Goal: Find specific page/section: Find specific page/section

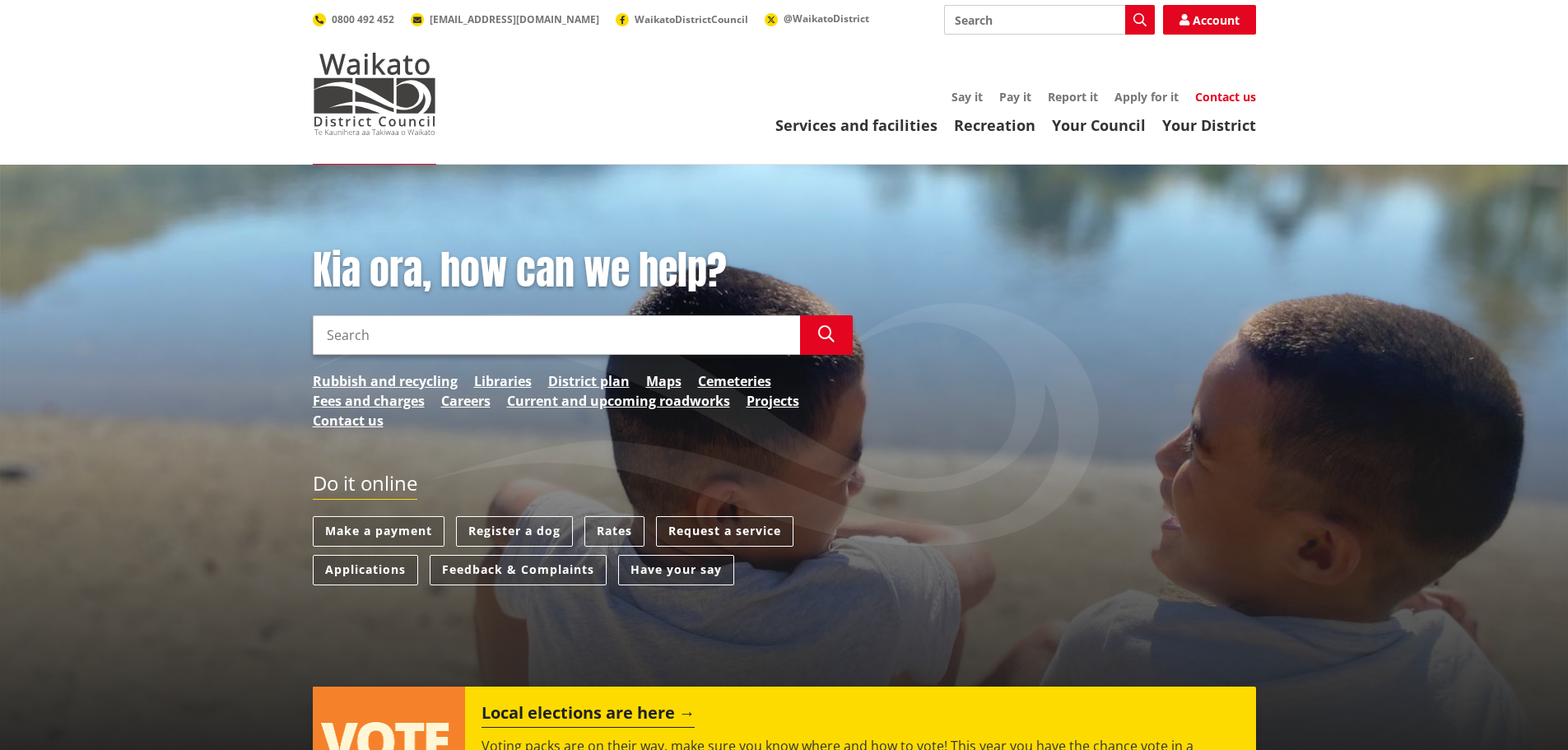
click at [1236, 98] on link "Contact us" at bounding box center [1226, 97] width 61 height 16
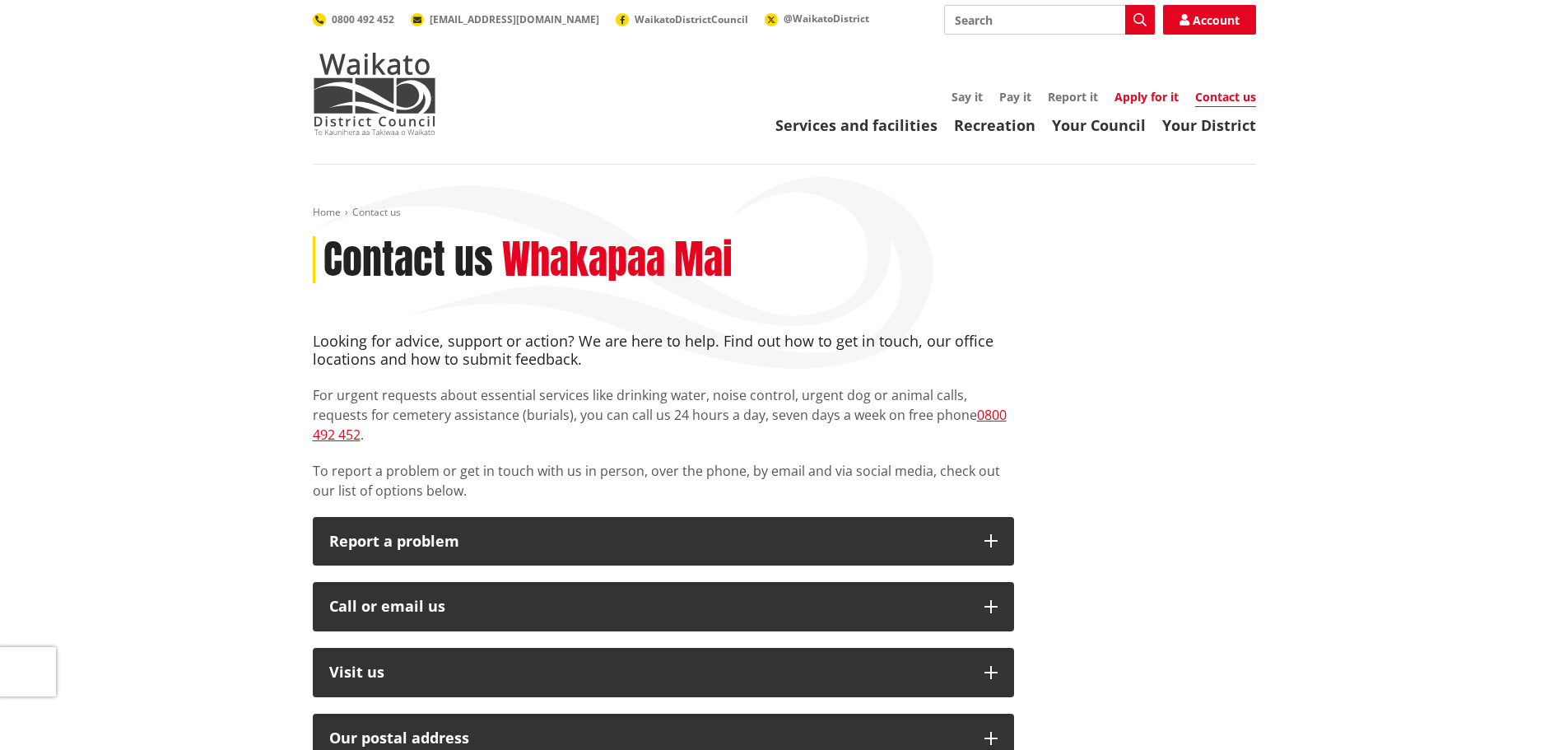
click at [1155, 101] on link "Apply for it" at bounding box center [1146, 97] width 64 height 16
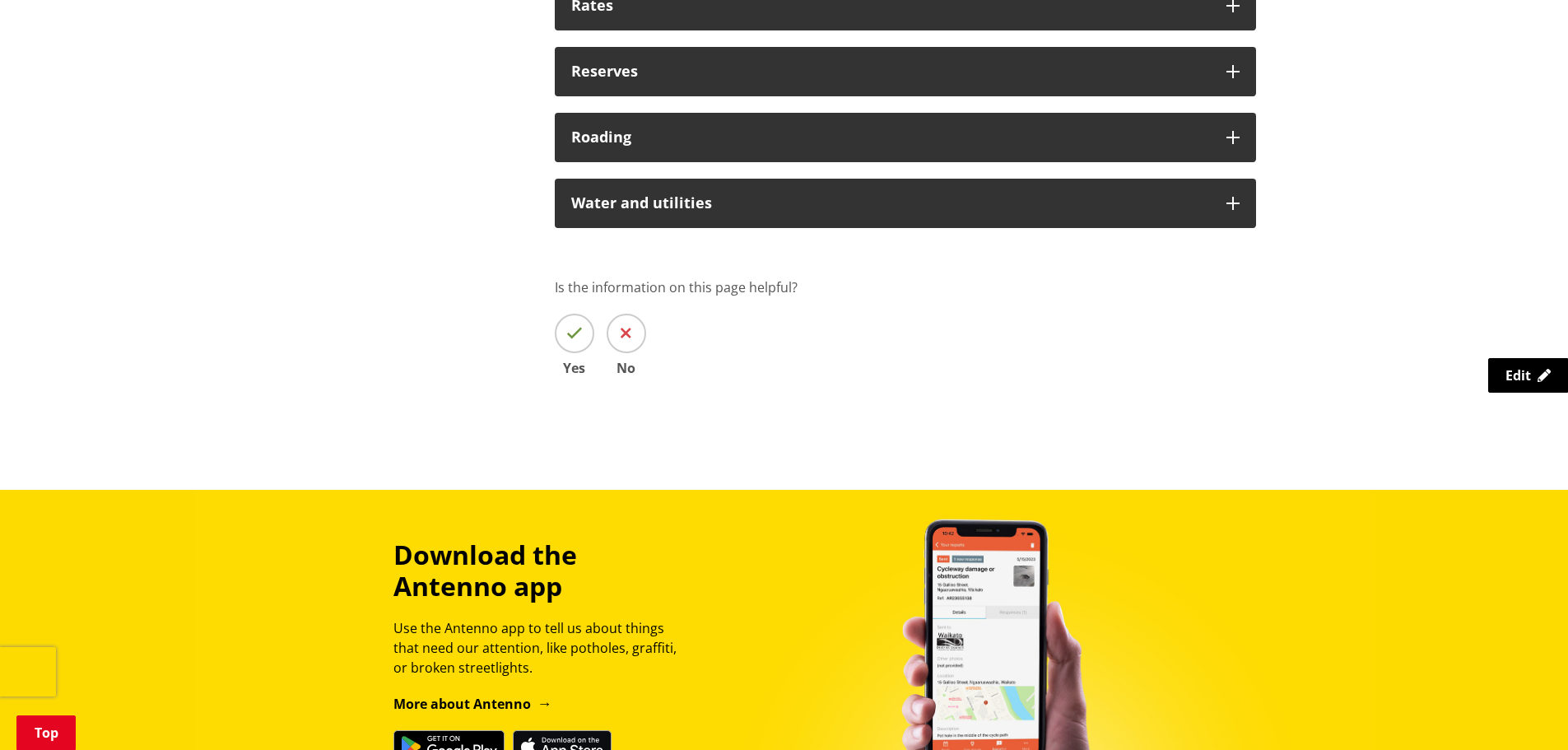
scroll to position [1563, 0]
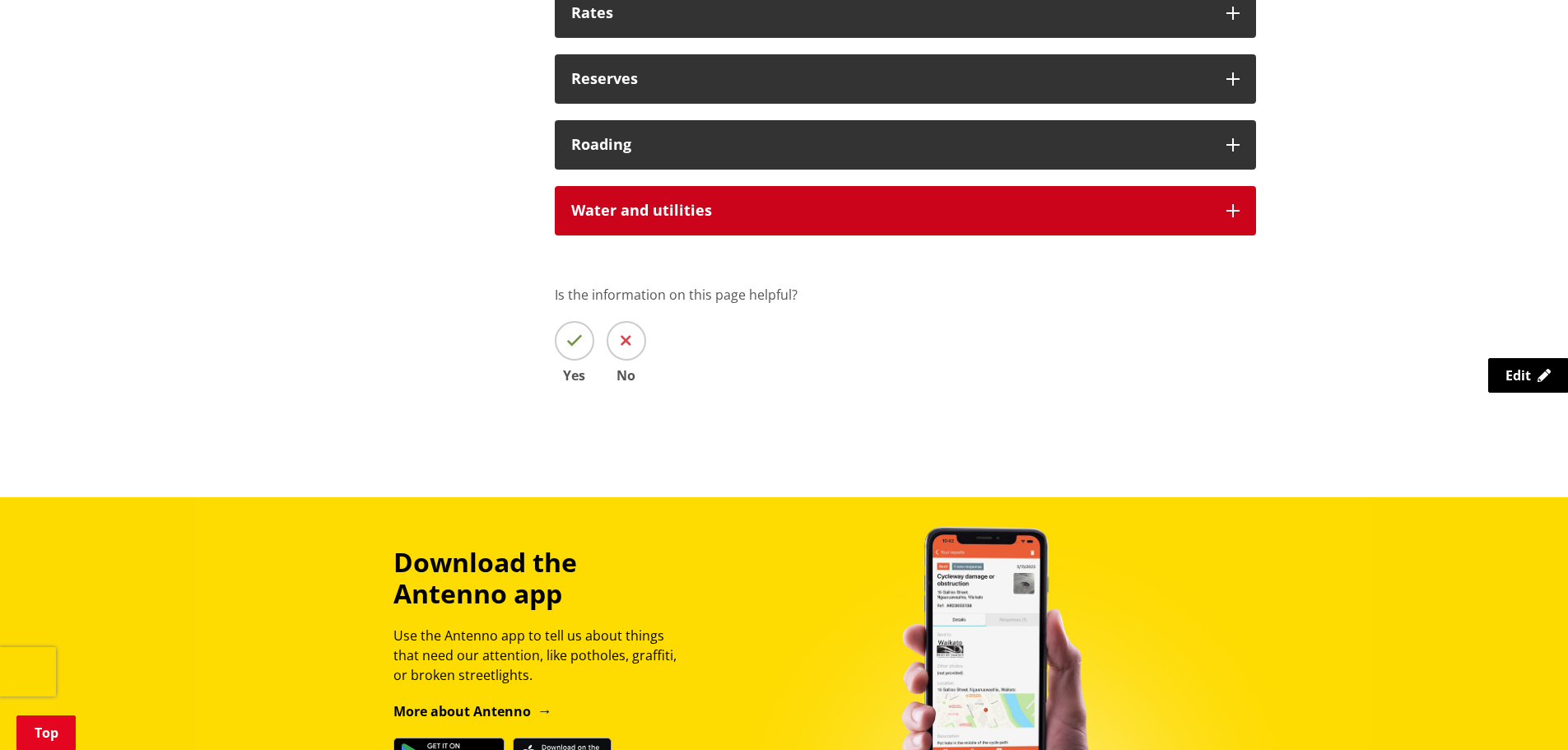
click at [1235, 203] on div "Water and utilities" at bounding box center [905, 211] width 701 height 49
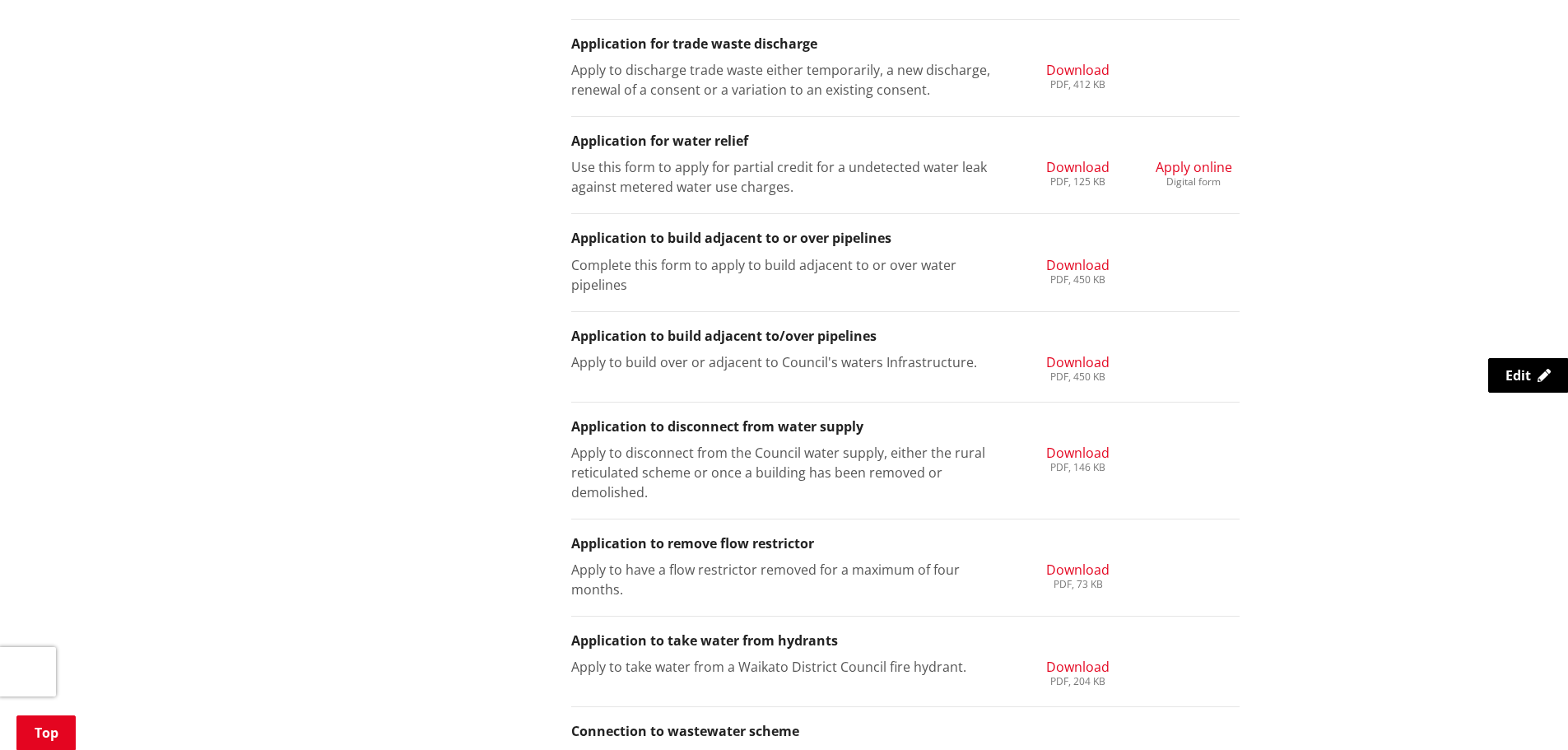
scroll to position [1893, 0]
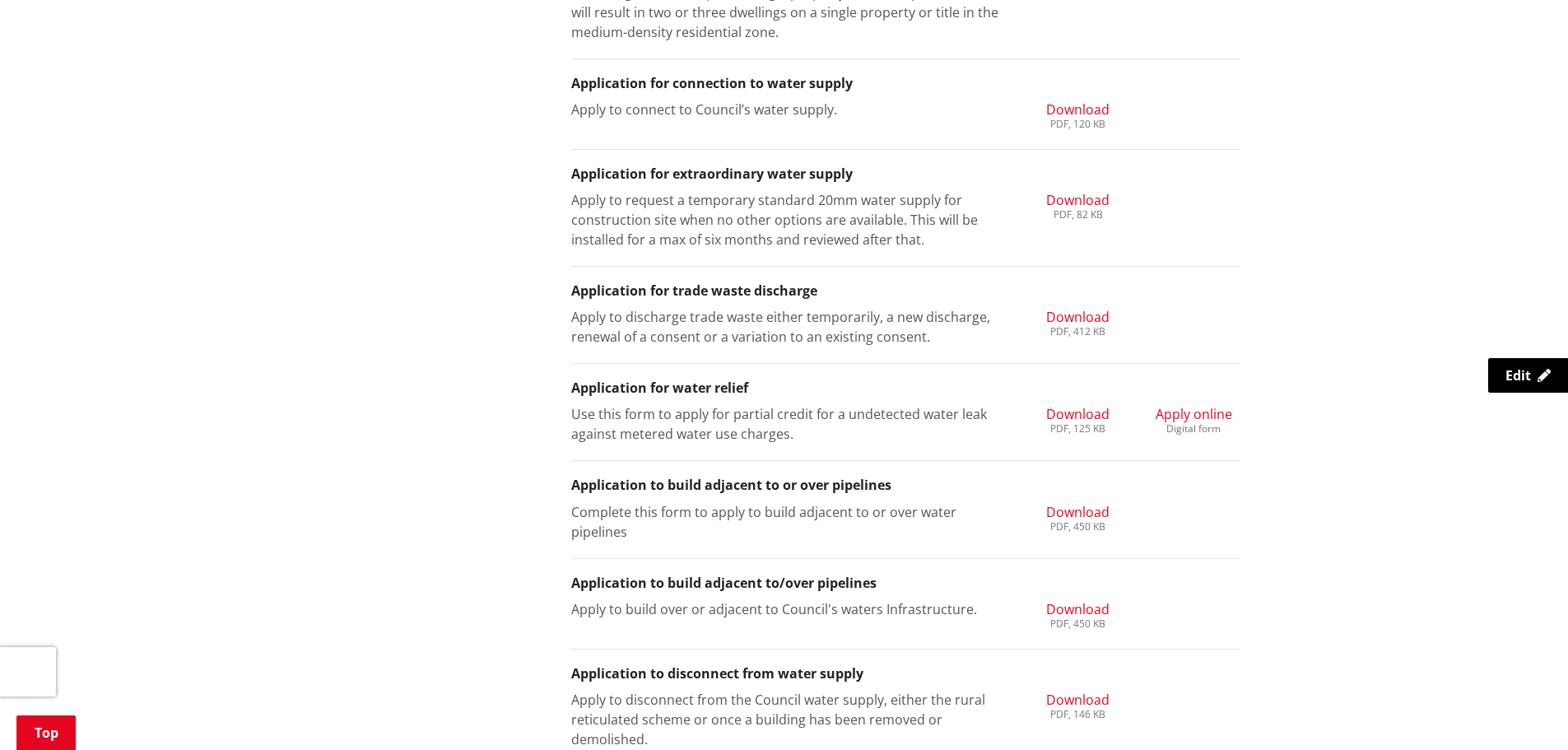
click at [1200, 413] on span "Apply online" at bounding box center [1193, 414] width 76 height 18
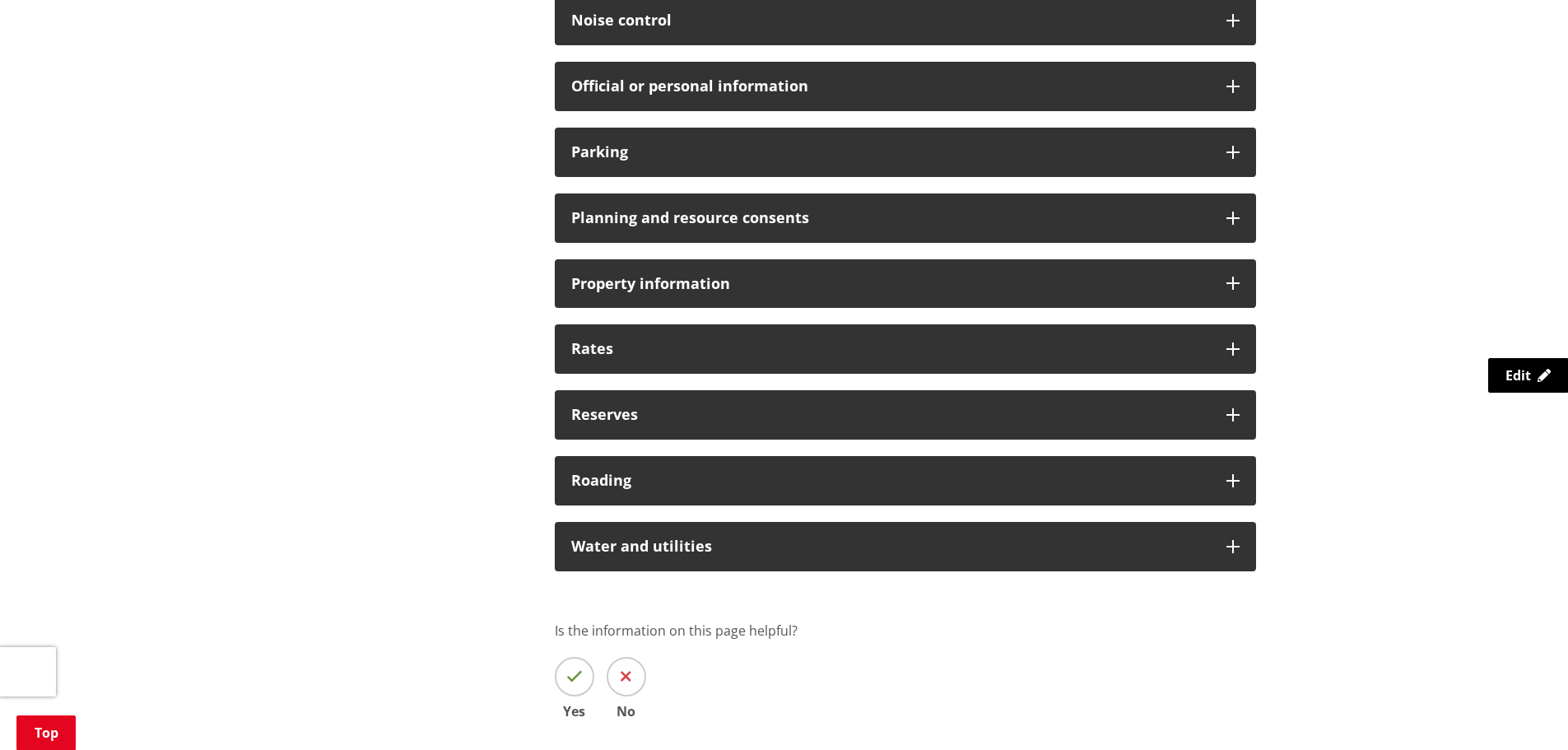
scroll to position [1399, 0]
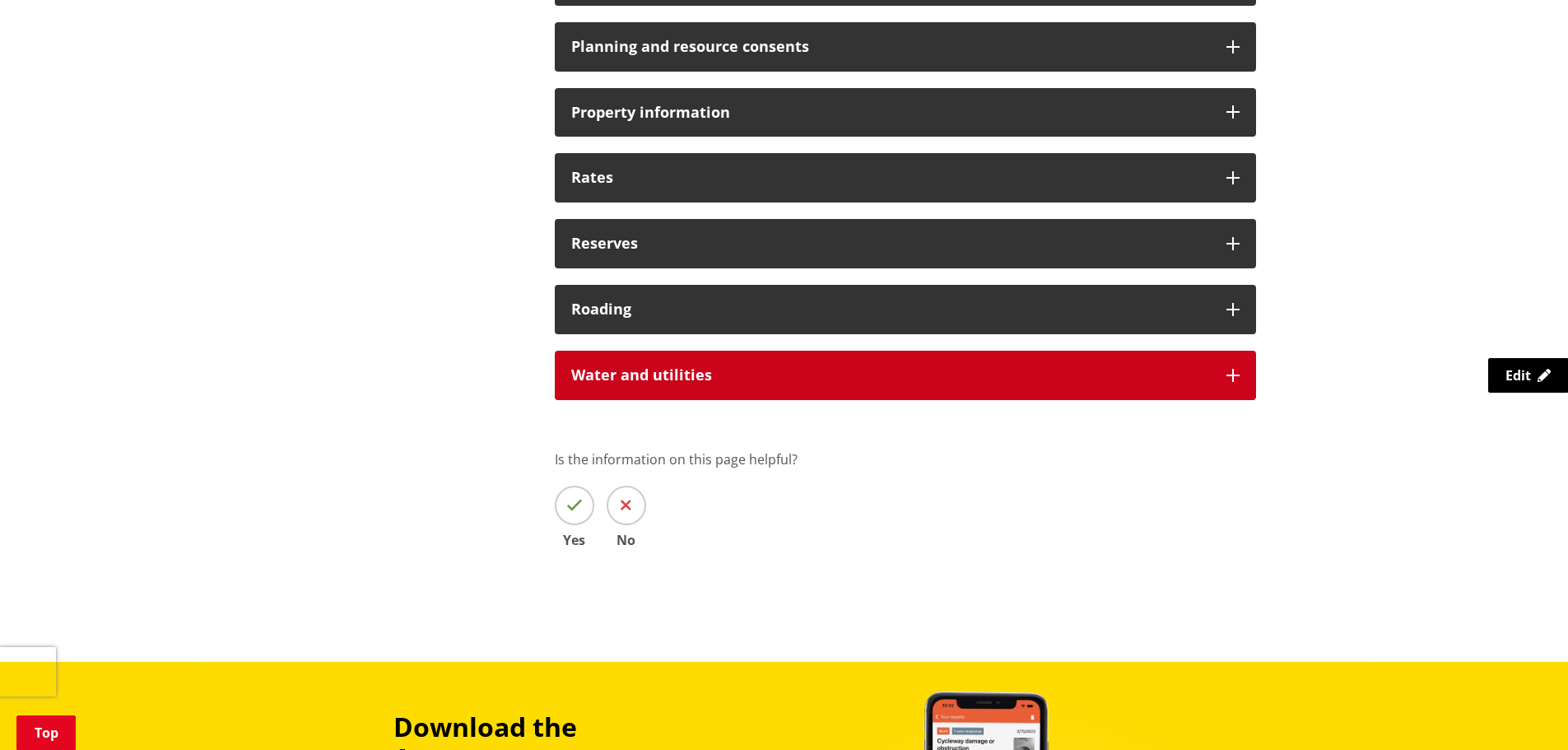
click at [1230, 381] on icon at bounding box center [1232, 375] width 13 height 13
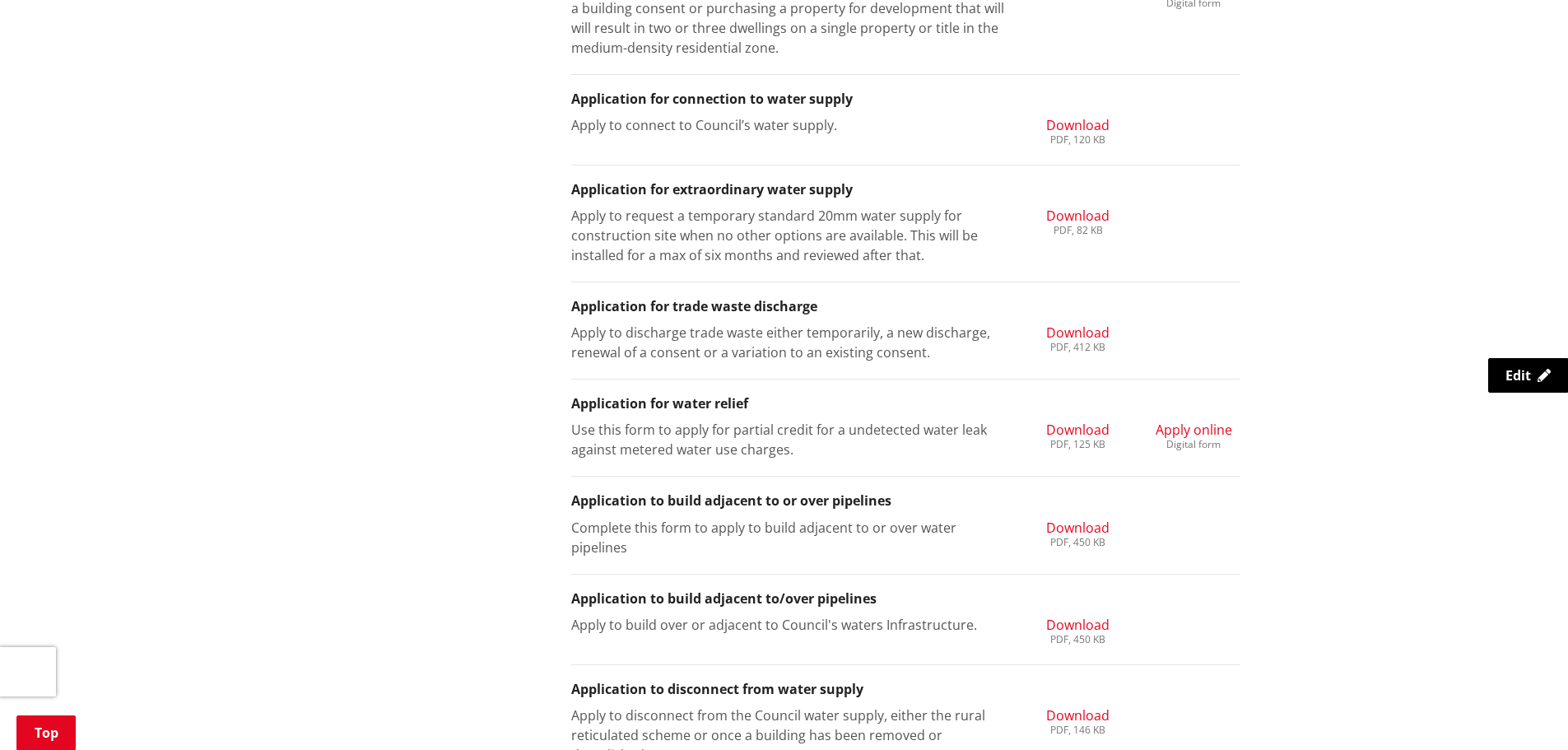
scroll to position [1893, 0]
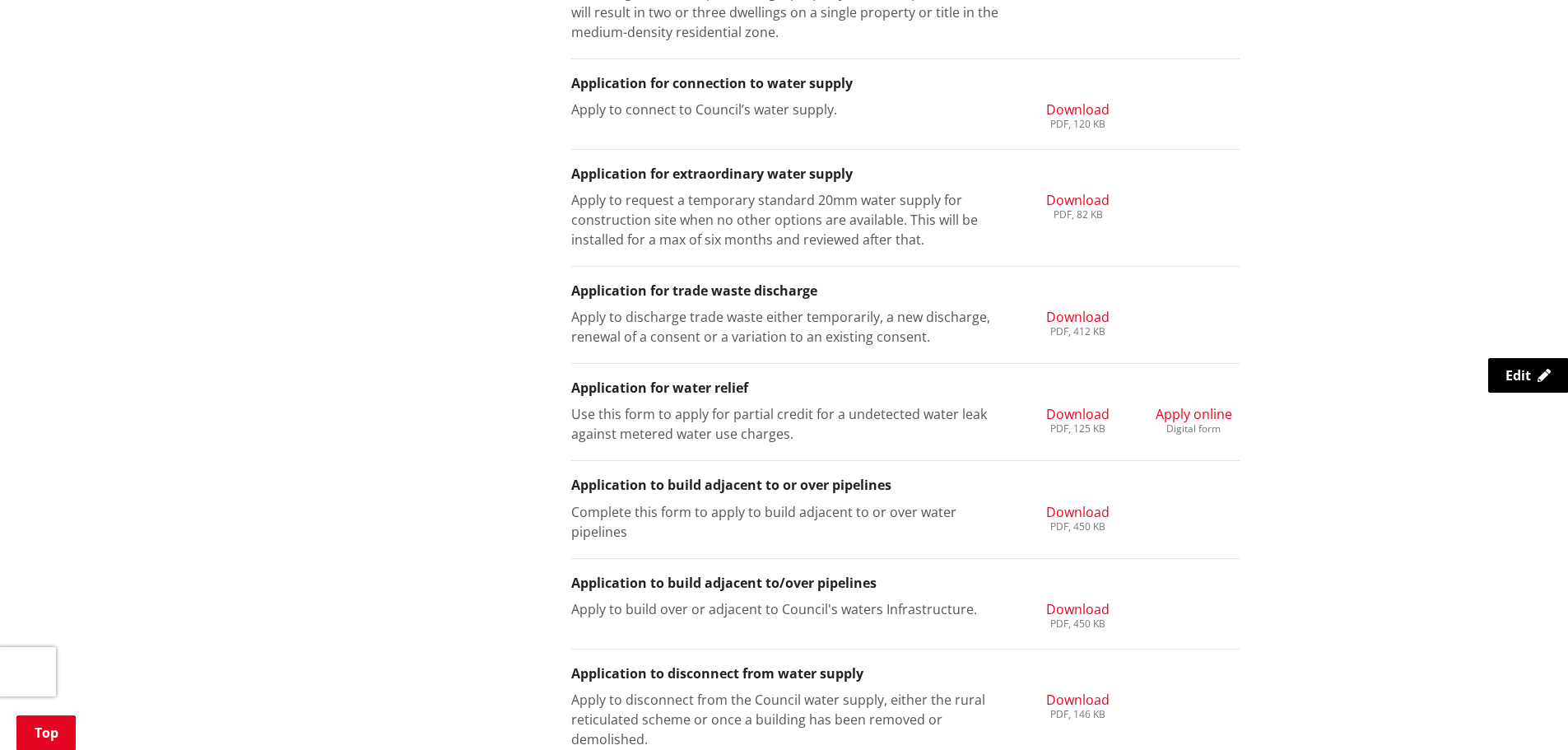
click at [1211, 414] on span "Apply online" at bounding box center [1193, 414] width 76 height 18
